Goal: Task Accomplishment & Management: Complete application form

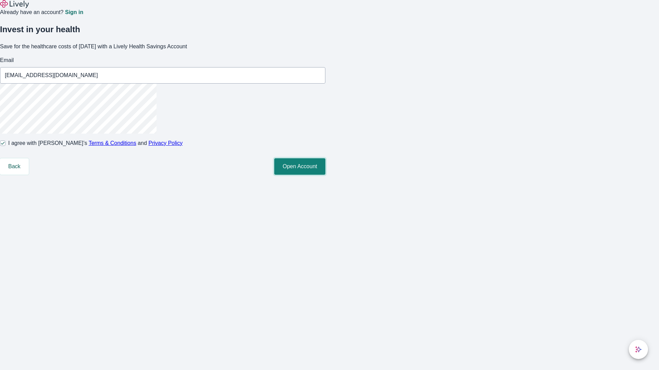
click at [325, 175] on button "Open Account" at bounding box center [299, 166] width 51 height 16
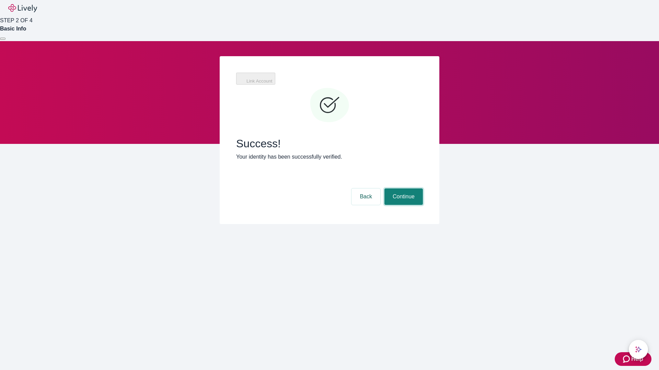
click at [402, 189] on button "Continue" at bounding box center [403, 197] width 38 height 16
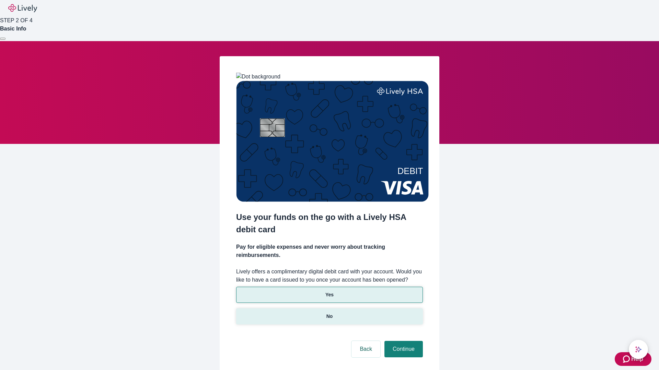
click at [329, 313] on p "No" at bounding box center [329, 316] width 7 height 7
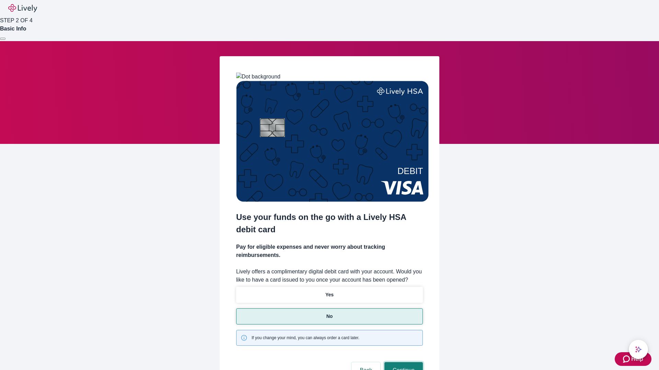
click at [402, 363] on button "Continue" at bounding box center [403, 371] width 38 height 16
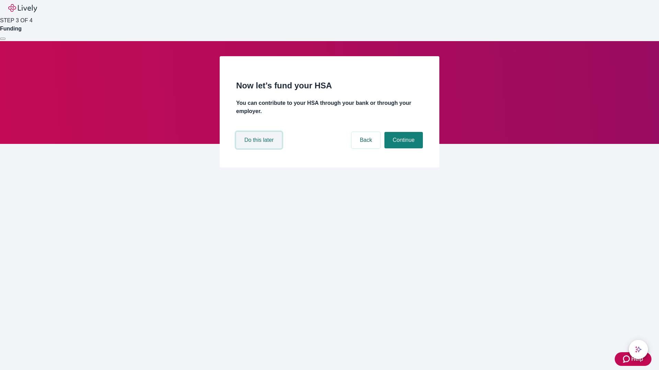
click at [260, 149] on button "Do this later" at bounding box center [259, 140] width 46 height 16
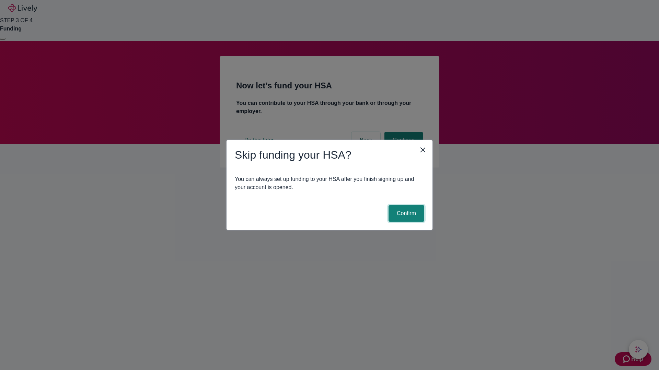
click at [405, 214] on button "Confirm" at bounding box center [406, 213] width 36 height 16
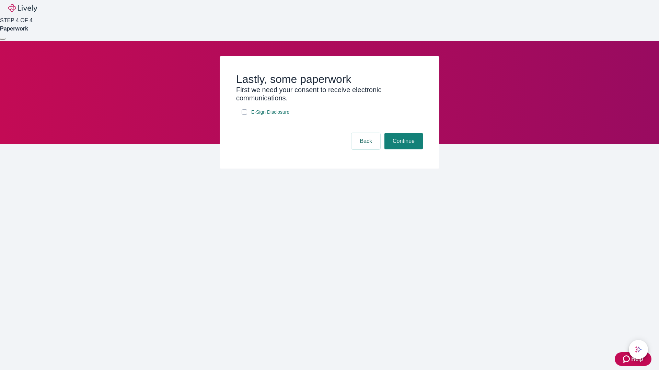
click at [244, 115] on input "E-Sign Disclosure" at bounding box center [243, 111] width 5 height 5
checkbox input "true"
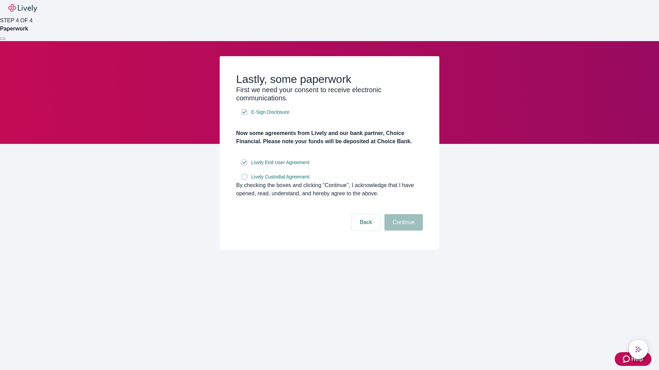
click at [244, 180] on input "Lively Custodial Agreement" at bounding box center [243, 176] width 5 height 5
checkbox input "true"
click at [402, 231] on button "Continue" at bounding box center [403, 222] width 38 height 16
